Goal: Task Accomplishment & Management: Manage account settings

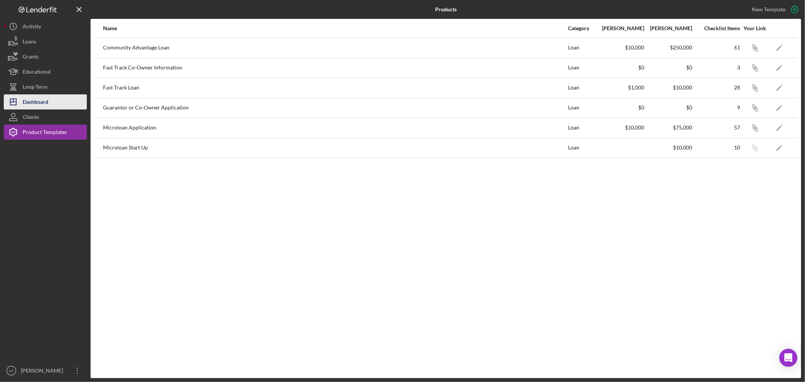
click at [23, 99] on div "Dashboard" at bounding box center [36, 102] width 26 height 17
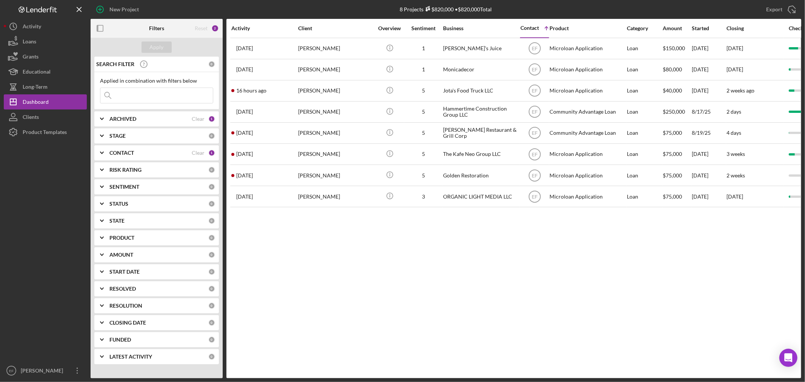
click at [136, 119] on b "ARCHIVED" at bounding box center [123, 119] width 27 height 6
click at [130, 198] on div "CONTACT Clear 1" at bounding box center [163, 202] width 106 height 15
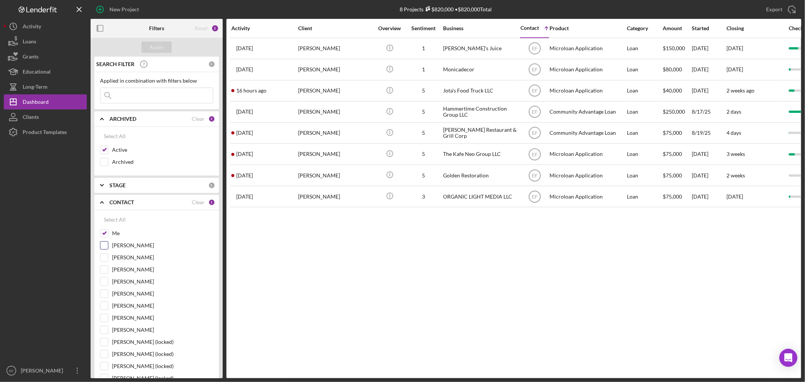
click at [103, 245] on input "[PERSON_NAME]" at bounding box center [104, 246] width 8 height 8
checkbox input "true"
click at [158, 47] on div "Apply" at bounding box center [157, 47] width 14 height 11
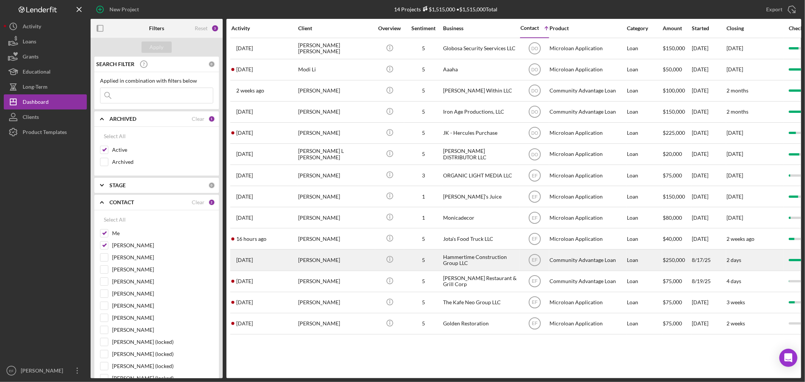
click at [343, 261] on div "[PERSON_NAME]" at bounding box center [336, 260] width 76 height 20
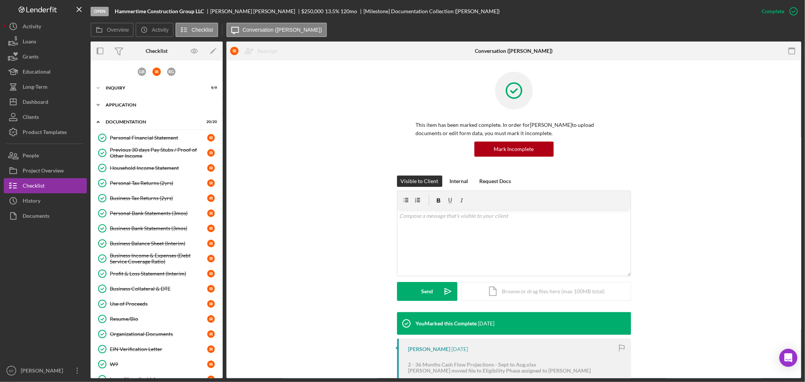
click at [131, 103] on div "Application" at bounding box center [160, 105] width 108 height 5
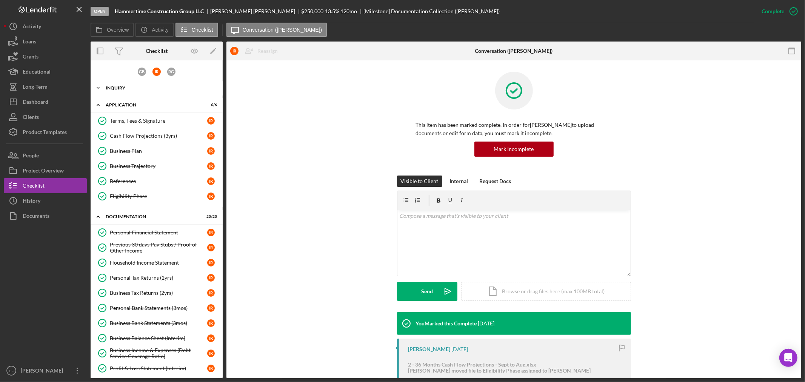
click at [125, 92] on div "Icon/Expander Inquiry 9 / 9" at bounding box center [157, 87] width 132 height 15
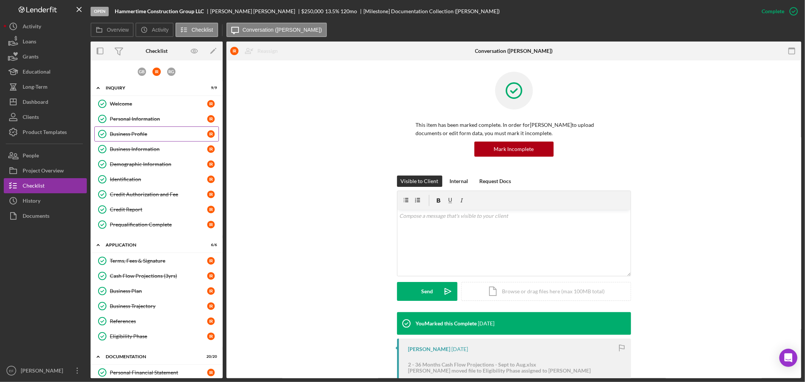
click at [141, 134] on div "Business Profile" at bounding box center [158, 134] width 97 height 6
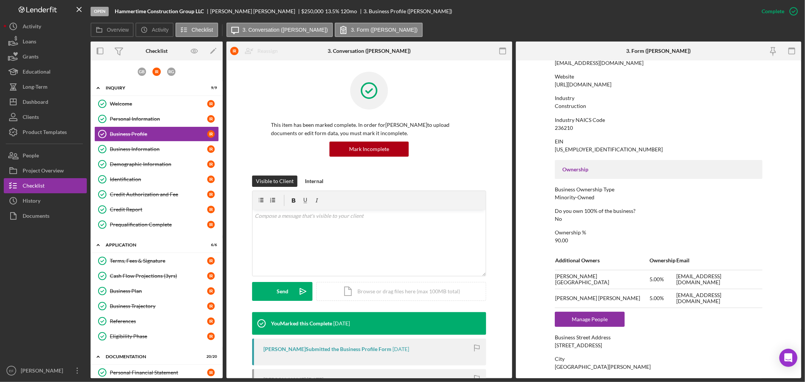
scroll to position [168, 0]
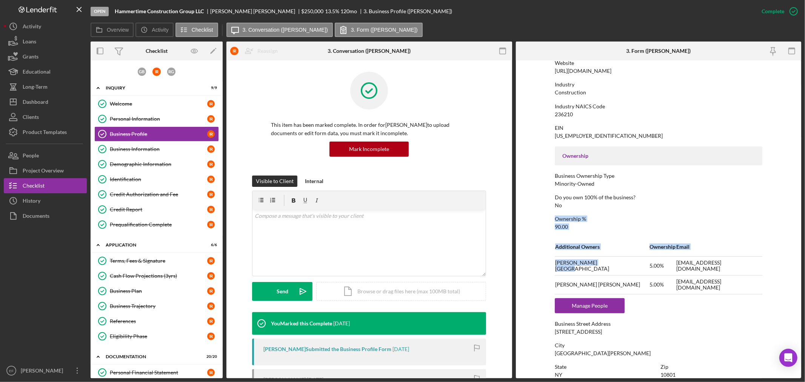
drag, startPoint x: 549, startPoint y: 266, endPoint x: 595, endPoint y: 267, distance: 45.7
click at [595, 267] on form "To edit this form you must mark this item incomplete Business Name Hammertime C…" at bounding box center [659, 219] width 286 height 318
